Goal: Find contact information: Find contact information

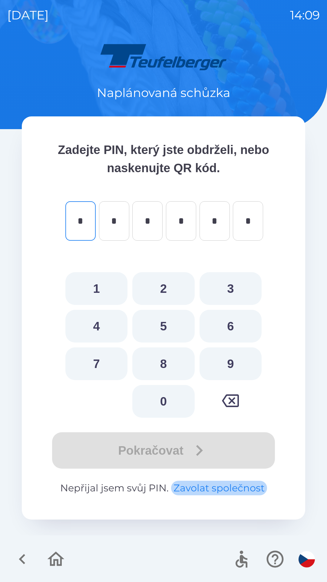
click at [203, 493] on button "Zavolat společnost" at bounding box center [219, 488] width 96 height 15
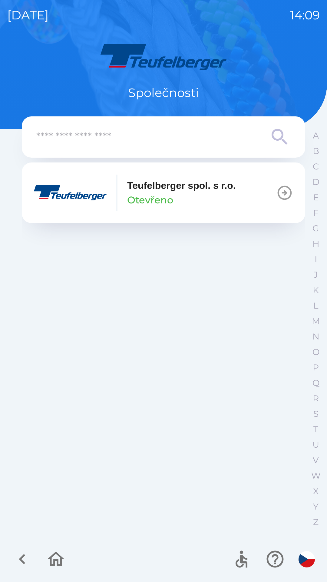
click at [152, 194] on p "Otevřeno" at bounding box center [150, 200] width 46 height 15
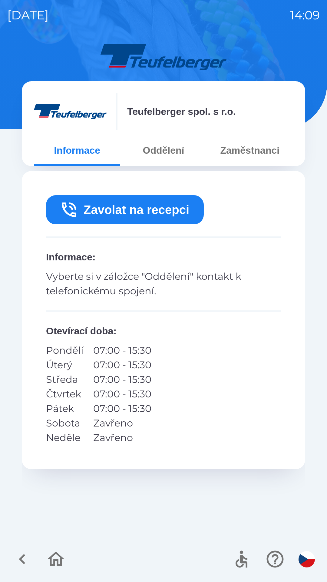
click at [87, 208] on button "Zavolat na recepci" at bounding box center [125, 209] width 158 height 29
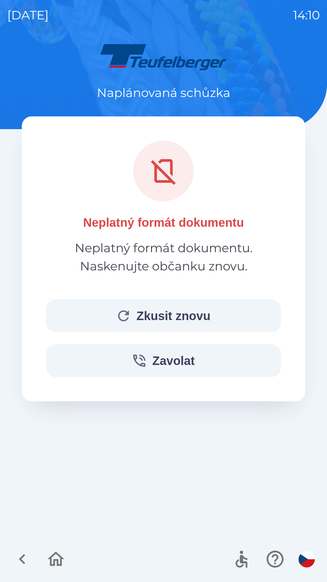
click at [219, 443] on div "Naplánovaná schůzka Neplatný formát dokumentu Neplatný formát dokumentu. Nasken…" at bounding box center [163, 312] width 313 height 540
click at [57, 566] on icon "button" at bounding box center [56, 559] width 17 height 15
